Goal: Check status

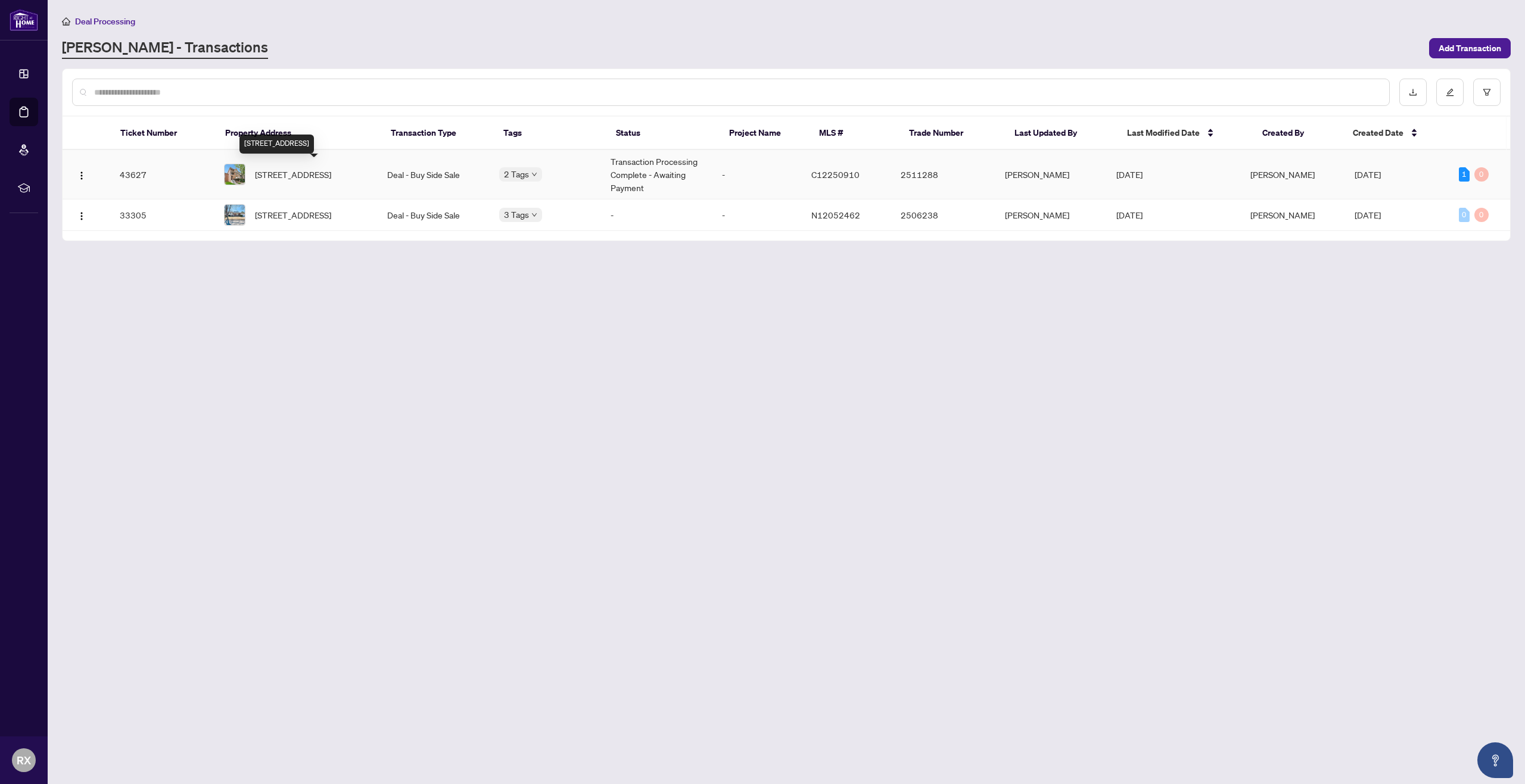
click at [322, 177] on span "[STREET_ADDRESS]" at bounding box center [293, 174] width 76 height 13
